Goal: Information Seeking & Learning: Understand process/instructions

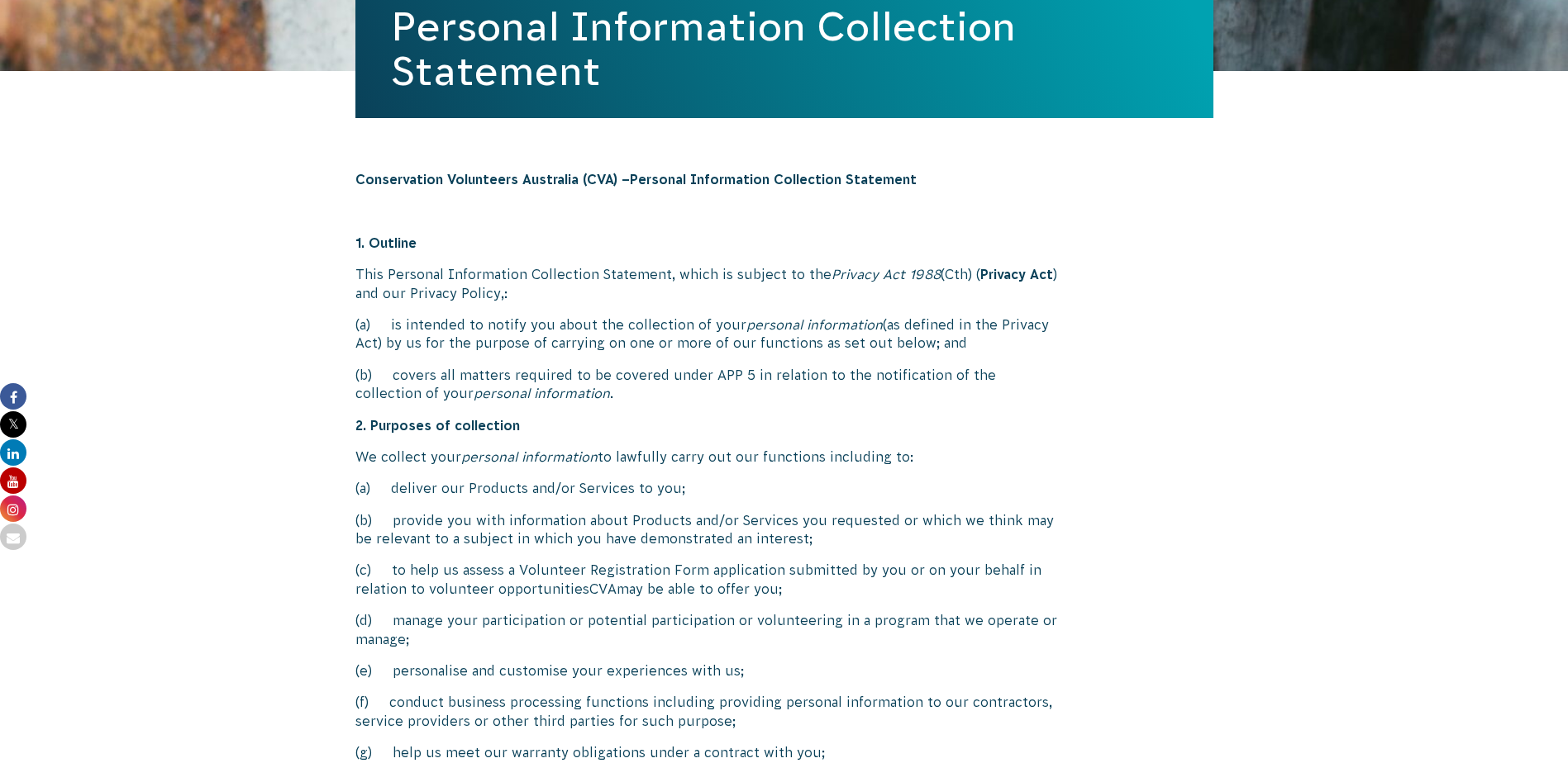
scroll to position [578, 0]
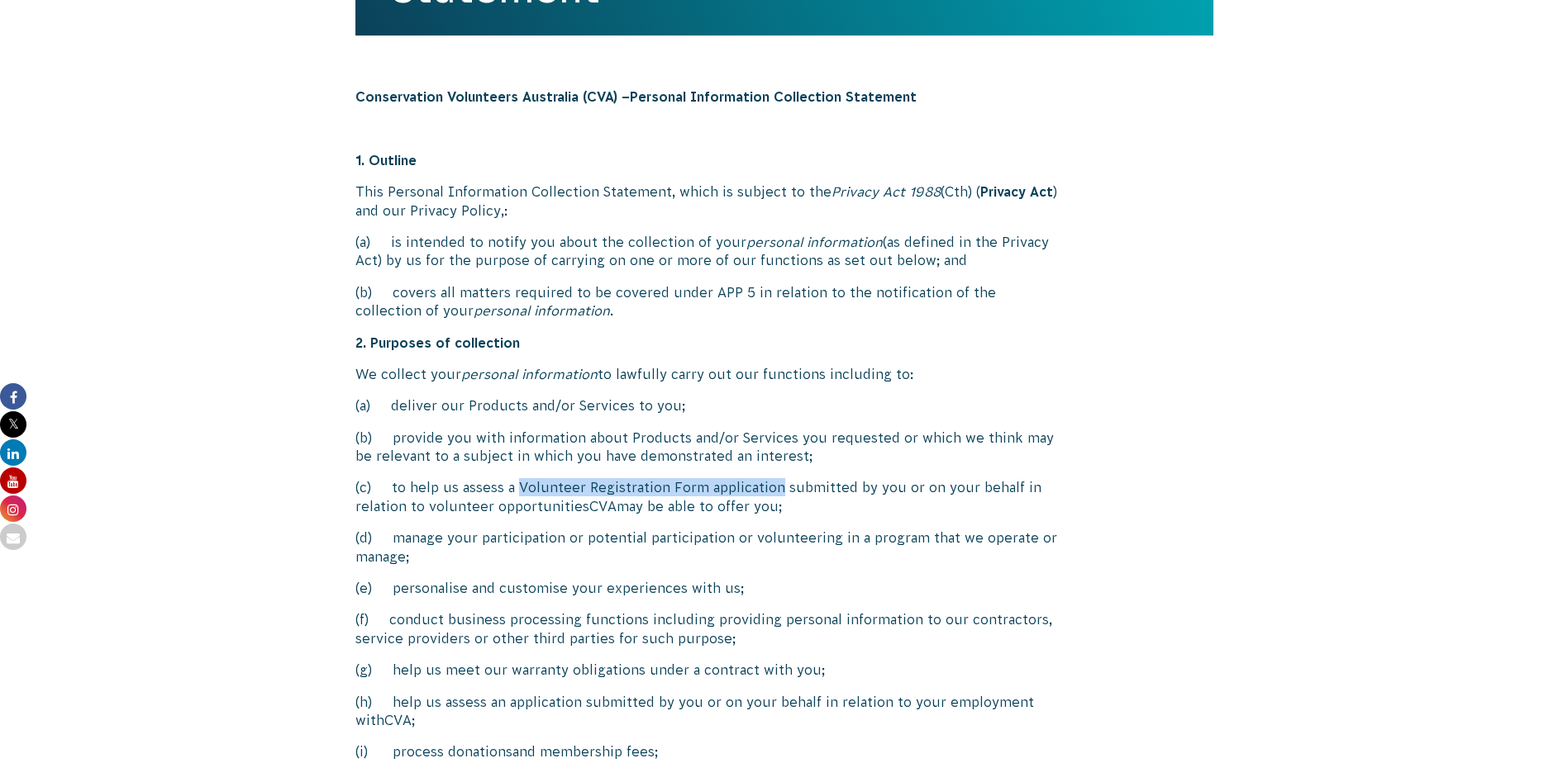
drag, startPoint x: 514, startPoint y: 491, endPoint x: 777, endPoint y: 482, distance: 263.2
click at [777, 482] on span "(c) to help us assess a Volunteer Registration Form application submitted by yo…" at bounding box center [698, 495] width 686 height 33
copy span "Volunteer Registration Form application"
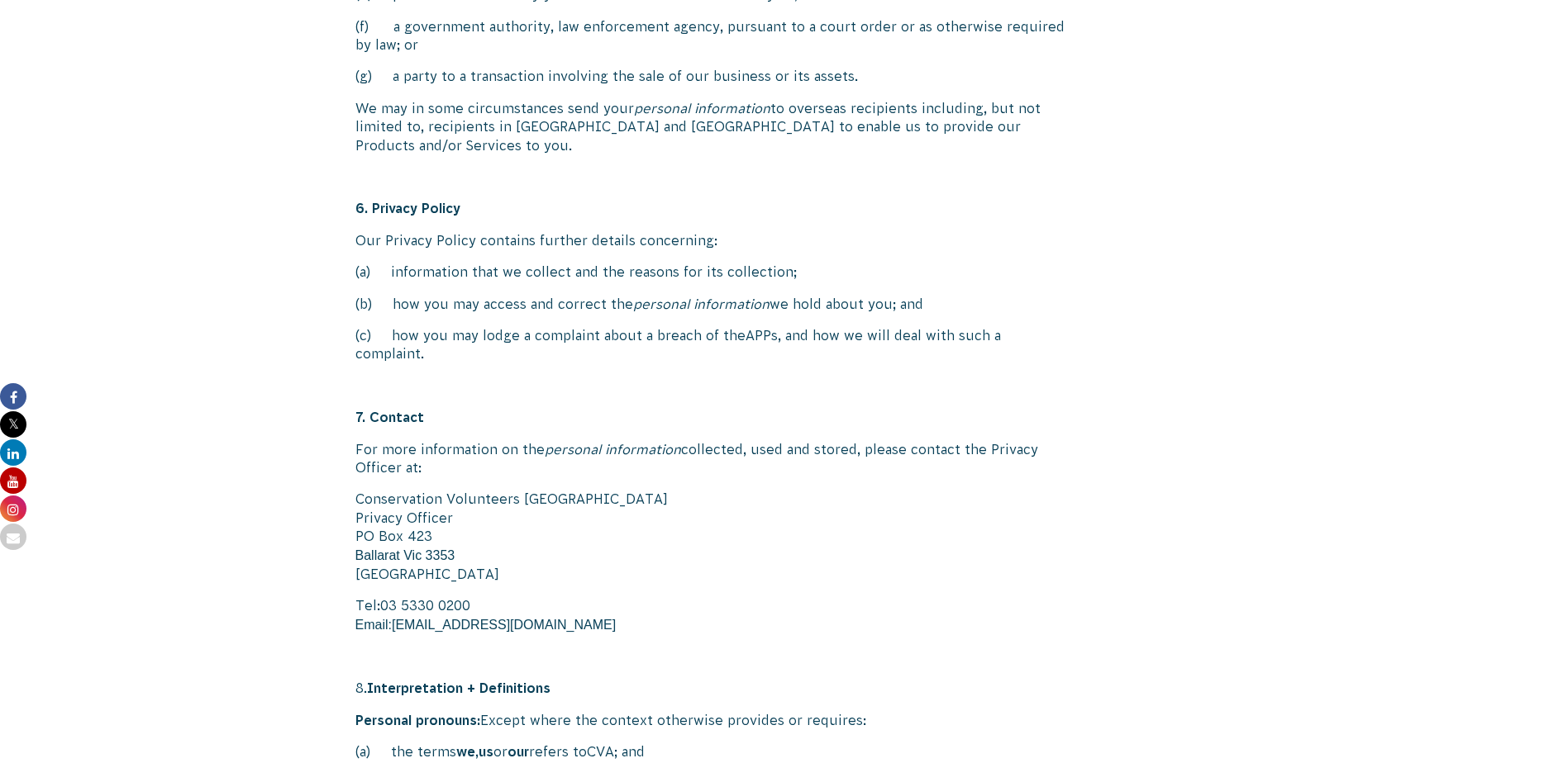
scroll to position [2809, 0]
